Goal: Task Accomplishment & Management: Manage account settings

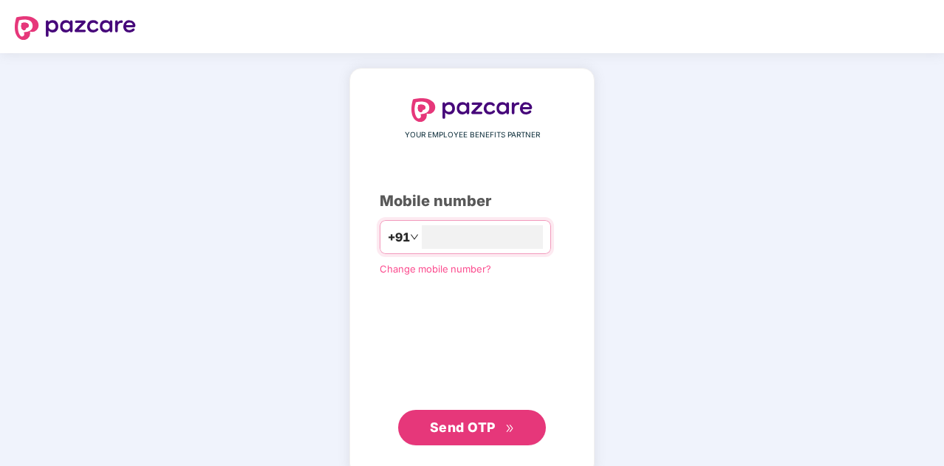
type input "**********"
click at [488, 426] on span "Send OTP" at bounding box center [463, 426] width 66 height 16
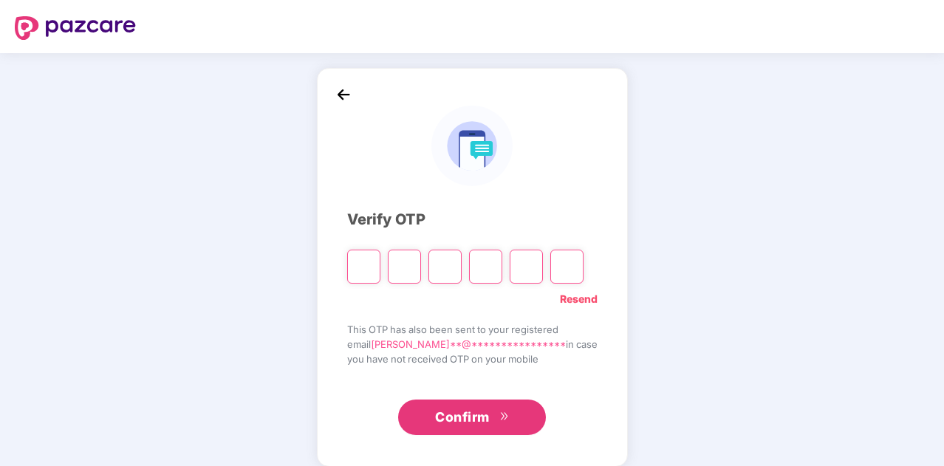
type input "*"
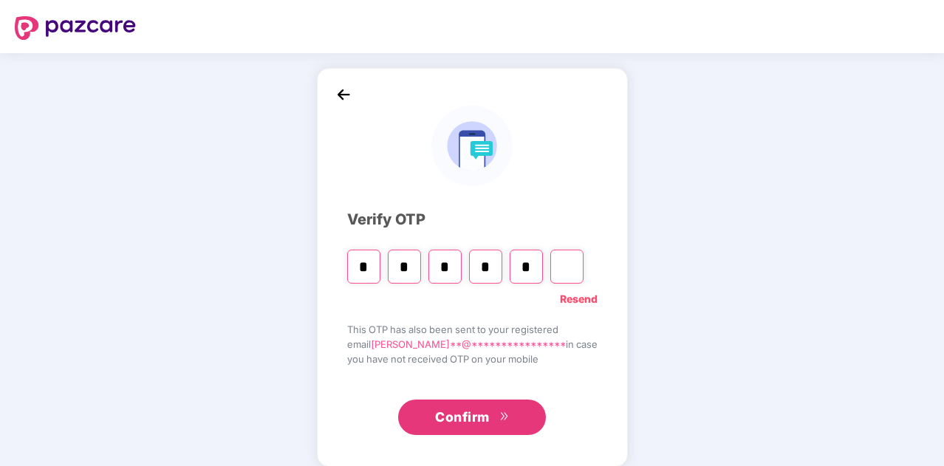
type input "*"
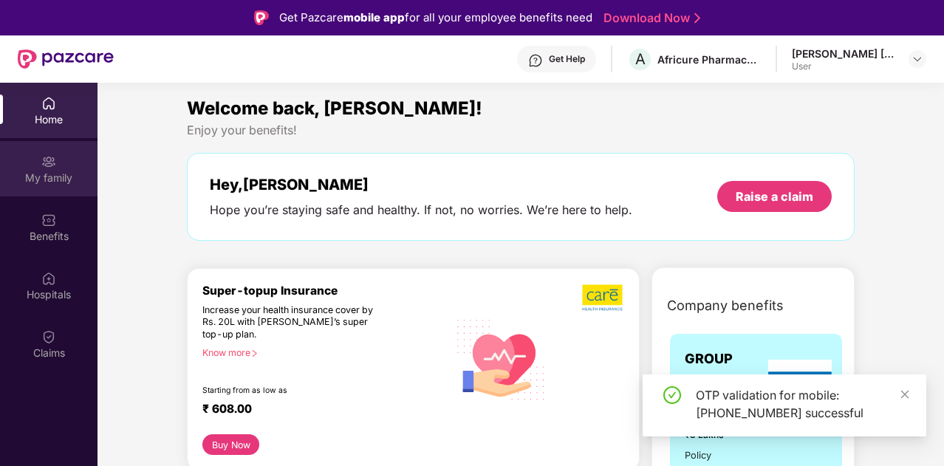
click at [65, 167] on div "My family" at bounding box center [49, 168] width 98 height 55
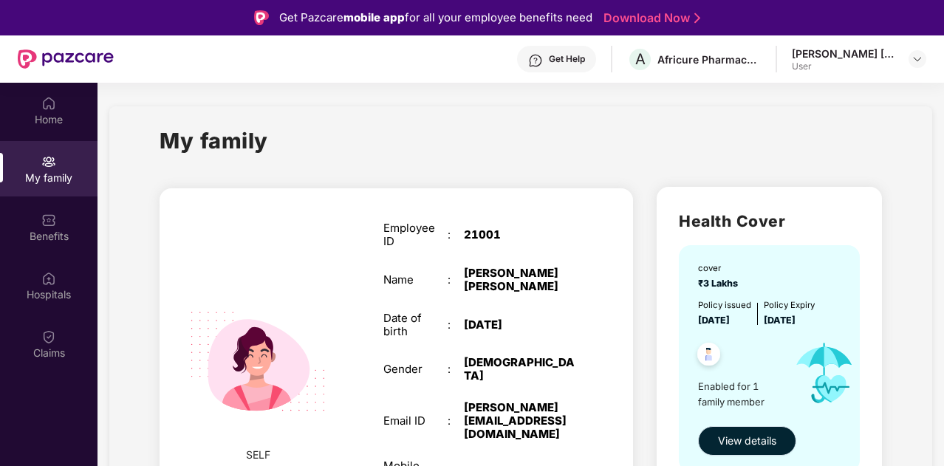
click at [732, 440] on span "View details" at bounding box center [747, 441] width 58 height 16
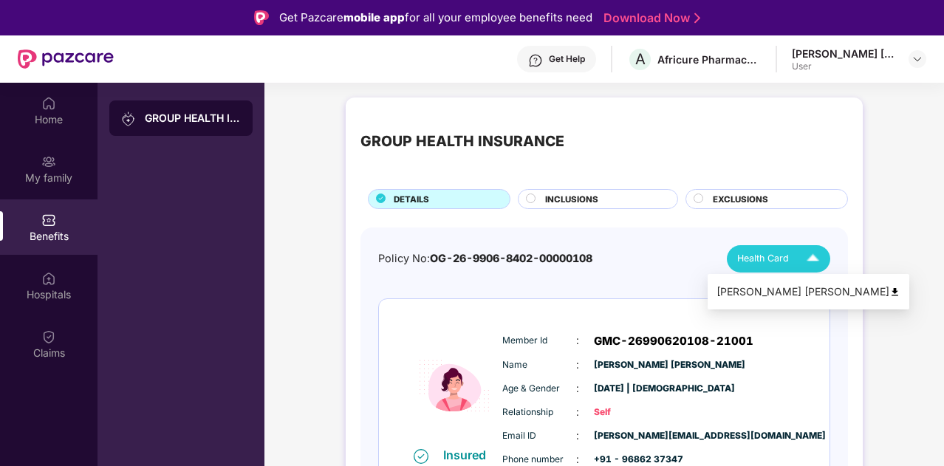
click at [813, 262] on img at bounding box center [813, 259] width 26 height 26
click at [785, 261] on span "Health Card" at bounding box center [764, 258] width 52 height 15
click at [791, 290] on div "[PERSON_NAME] [PERSON_NAME]" at bounding box center [809, 292] width 184 height 16
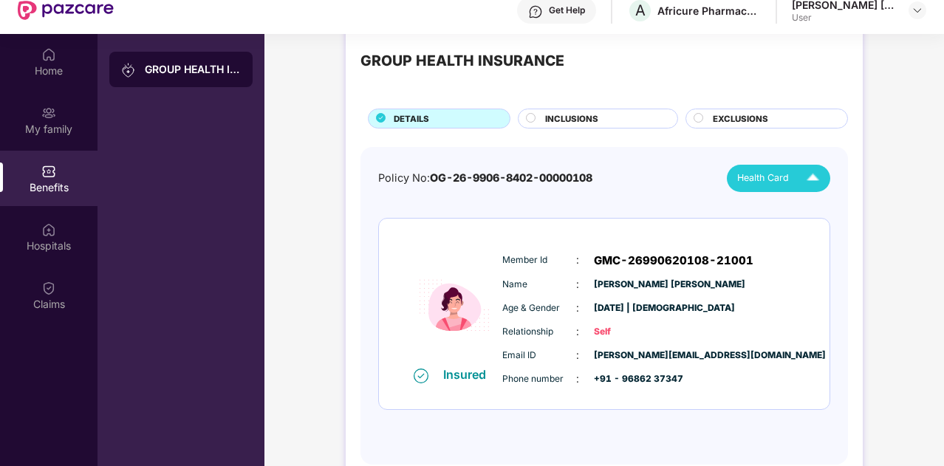
scroll to position [83, 0]
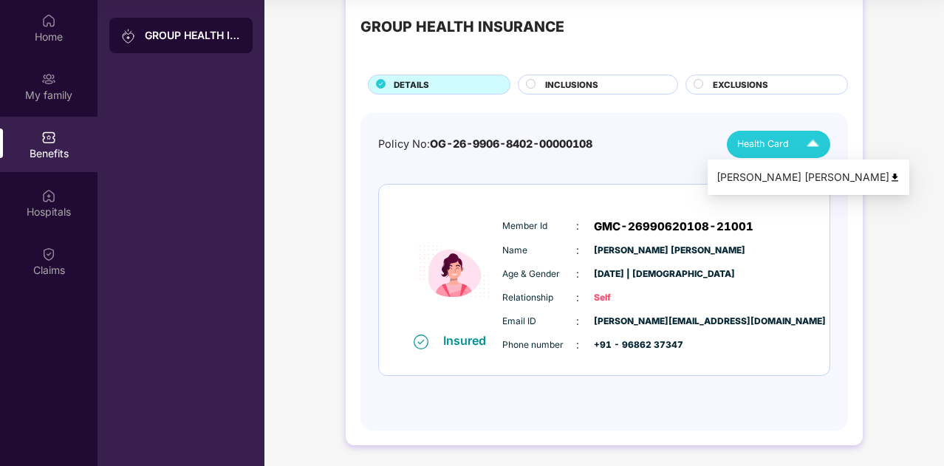
click at [790, 175] on div "[PERSON_NAME] [PERSON_NAME]" at bounding box center [809, 177] width 184 height 16
